Goal: Task Accomplishment & Management: Manage account settings

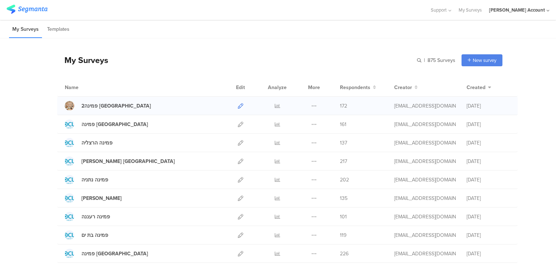
click at [238, 104] on icon at bounding box center [240, 105] width 5 height 5
click at [275, 106] on icon at bounding box center [277, 105] width 5 height 5
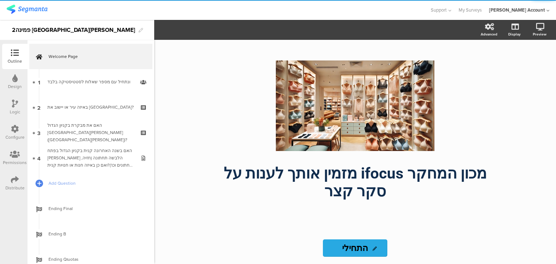
click at [16, 178] on icon at bounding box center [15, 179] width 8 height 8
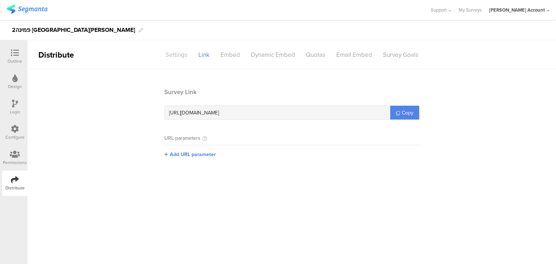
click at [175, 53] on div "Settings" at bounding box center [176, 54] width 33 height 13
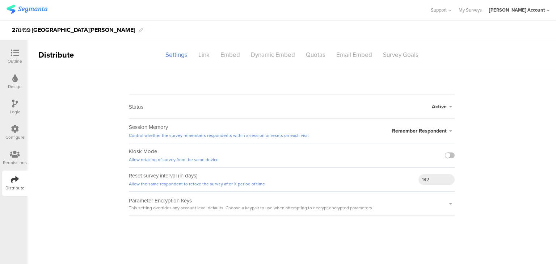
click at [435, 103] on span "Active" at bounding box center [438, 107] width 15 height 8
click at [418, 133] on li "Closed" at bounding box center [412, 135] width 83 height 15
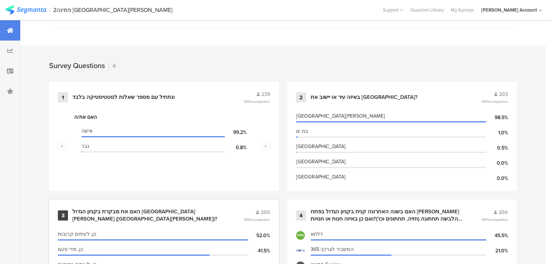
scroll to position [326, 0]
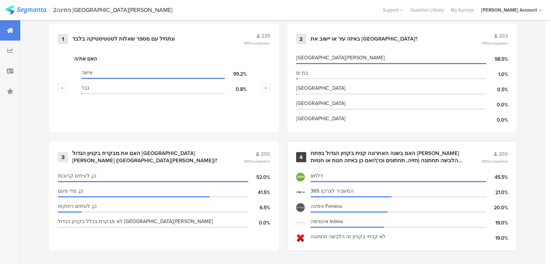
click at [386, 153] on div "האם בשנה האחרונה קנית בקניון הגדול בפתח [PERSON_NAME] הלבשה תחתונה (חזיה, תחתונ…" at bounding box center [388, 157] width 154 height 14
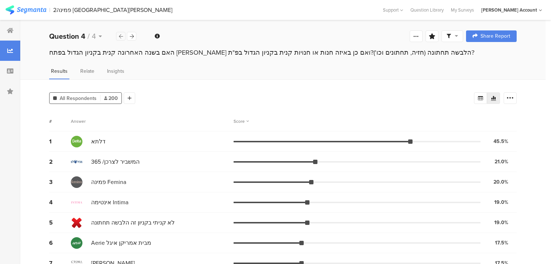
click at [120, 33] on div at bounding box center [120, 36] width 9 height 9
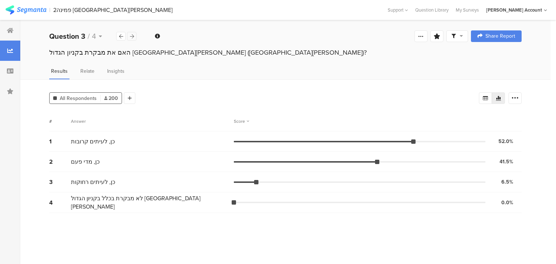
click at [130, 34] on icon at bounding box center [132, 36] width 4 height 5
